Goal: Feedback & Contribution: Submit feedback/report problem

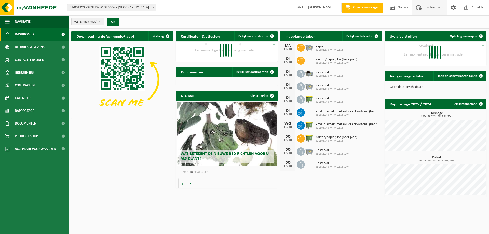
click at [429, 8] on span "Uw feedback" at bounding box center [433, 7] width 21 height 15
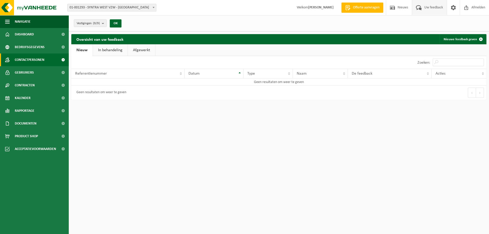
click at [27, 60] on span "Contactpersonen" at bounding box center [30, 59] width 30 height 13
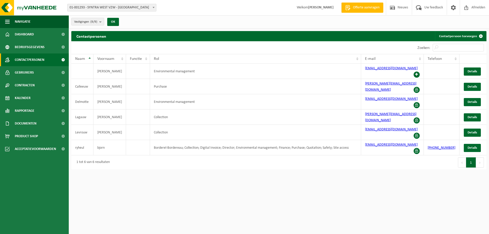
click at [21, 72] on span "Gebruikers" at bounding box center [24, 72] width 19 height 13
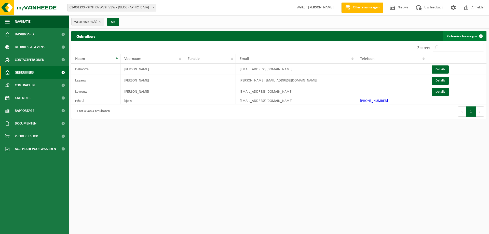
click at [460, 36] on link "Gebruiker toevoegen" at bounding box center [464, 36] width 43 height 10
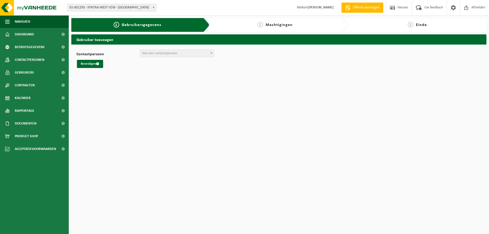
click at [151, 53] on span "Kies een contactpersoon" at bounding box center [159, 53] width 35 height 4
drag, startPoint x: 164, startPoint y: 71, endPoint x: 155, endPoint y: 69, distance: 9.6
select select "0"
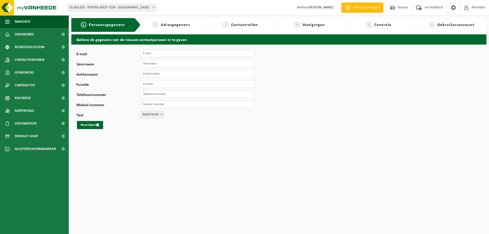
drag, startPoint x: 143, startPoint y: 53, endPoint x: 152, endPoint y: 55, distance: 9.8
click at [146, 53] on input "E-mail" at bounding box center [197, 54] width 115 height 8
type input "[PERSON_NAME][EMAIL_ADDRESS][DOMAIN_NAME]"
click at [176, 65] on input "Voornaam" at bounding box center [197, 64] width 115 height 8
type input "[PERSON_NAME]"
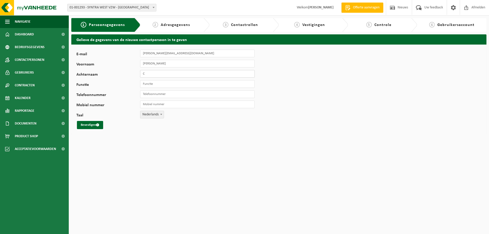
type input "Calleeuw"
type input "Technische dienst"
click at [93, 126] on button "Bevestigen" at bounding box center [90, 125] width 26 height 8
click at [208, 156] on html "Vestiging: 01-001293 - SYNTRA WEST VZW - [GEOGRAPHIC_DATA] 02-008284 - SYNTRA W…" at bounding box center [244, 117] width 489 height 234
drag, startPoint x: 276, startPoint y: 213, endPoint x: 280, endPoint y: 211, distance: 4.4
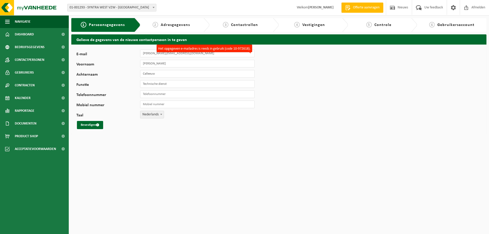
click at [279, 212] on html "Vestiging: 01-001293 - SYNTRA WEST VZW - [GEOGRAPHIC_DATA] 02-008284 - SYNTRA W…" at bounding box center [244, 117] width 489 height 234
click at [438, 7] on span "Uw feedback" at bounding box center [433, 7] width 21 height 15
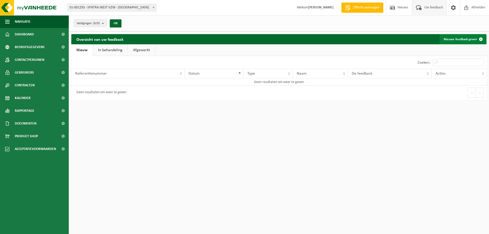
click at [458, 39] on link "Nieuwe feedback geven" at bounding box center [462, 39] width 46 height 10
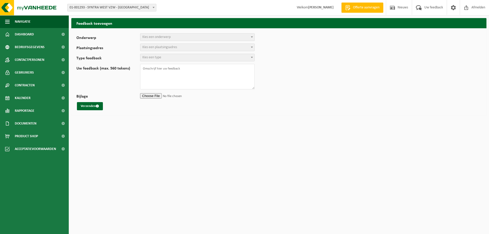
select select
click at [152, 38] on span "Kies een onderwerp" at bounding box center [156, 37] width 28 height 4
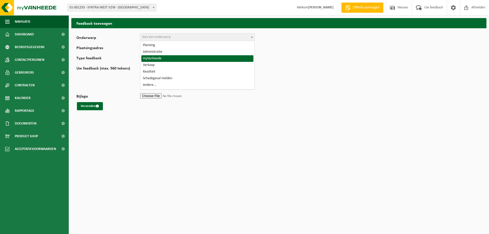
select select "11"
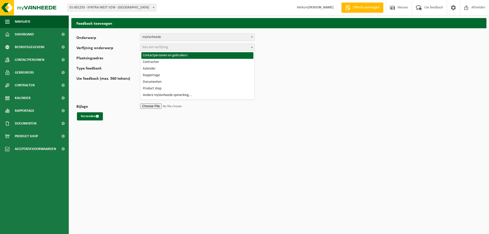
click at [163, 47] on span "Kies een verfijning" at bounding box center [155, 47] width 26 height 4
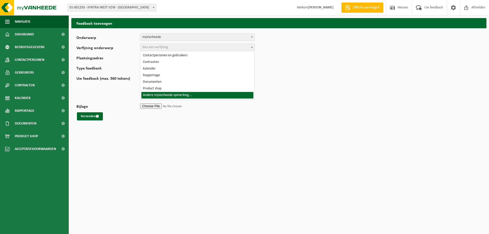
select select "18"
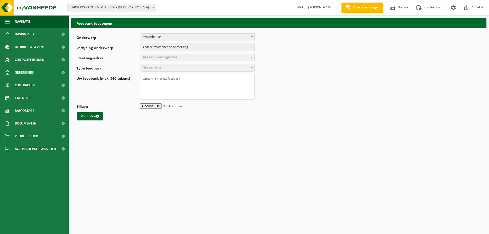
click at [171, 56] on span "Kies een plaatsingsadres" at bounding box center [159, 57] width 35 height 4
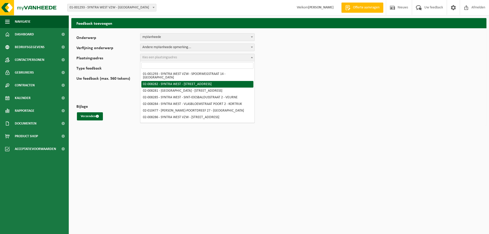
select select "1171"
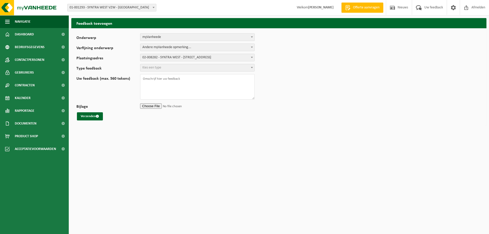
click at [166, 69] on span "Kies een type" at bounding box center [197, 67] width 114 height 7
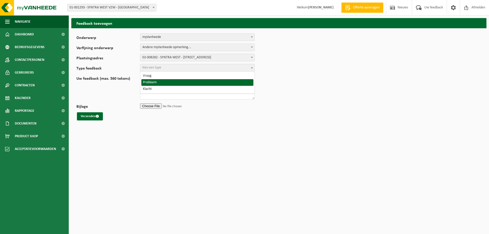
select select "ISS"
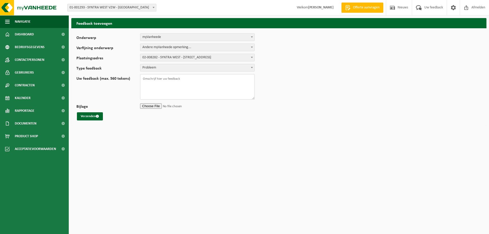
click at [154, 80] on textarea "Uw feedback (max. 560 tekens)" at bounding box center [197, 86] width 115 height 25
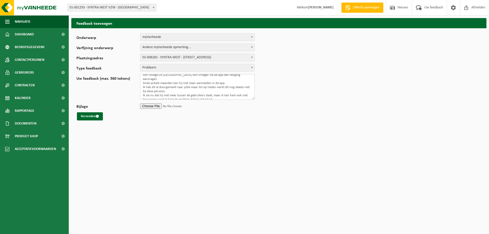
scroll to position [16, 0]
click at [173, 93] on textarea "Beste, Een collega uit Kortrijk kon vroeger via de app een lediging aanvragen. …" at bounding box center [197, 86] width 115 height 25
paste textarea "Marc.Calleeuw@syntrawest.be"
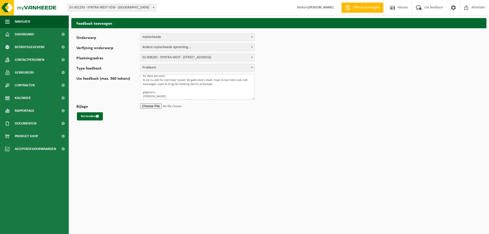
scroll to position [31, 0]
type textarea "Beste, Een collega uit Kortrijk kon vroeger via de app een lediging aanvragen. …"
click at [174, 163] on html "Vestiging: 01-001293 - SYNTRA WEST VZW - SINT-MICHIELS 02-008284 - SYNTRA WEST …" at bounding box center [244, 117] width 489 height 234
click at [97, 119] on button "Verzenden" at bounding box center [90, 116] width 26 height 8
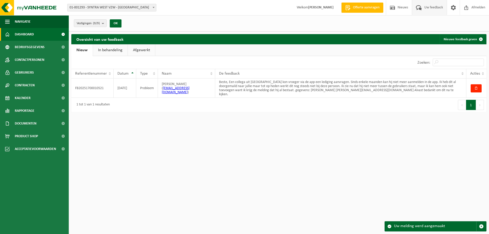
click at [32, 37] on span "Dashboard" at bounding box center [24, 34] width 19 height 13
